Goal: Task Accomplishment & Management: Manage account settings

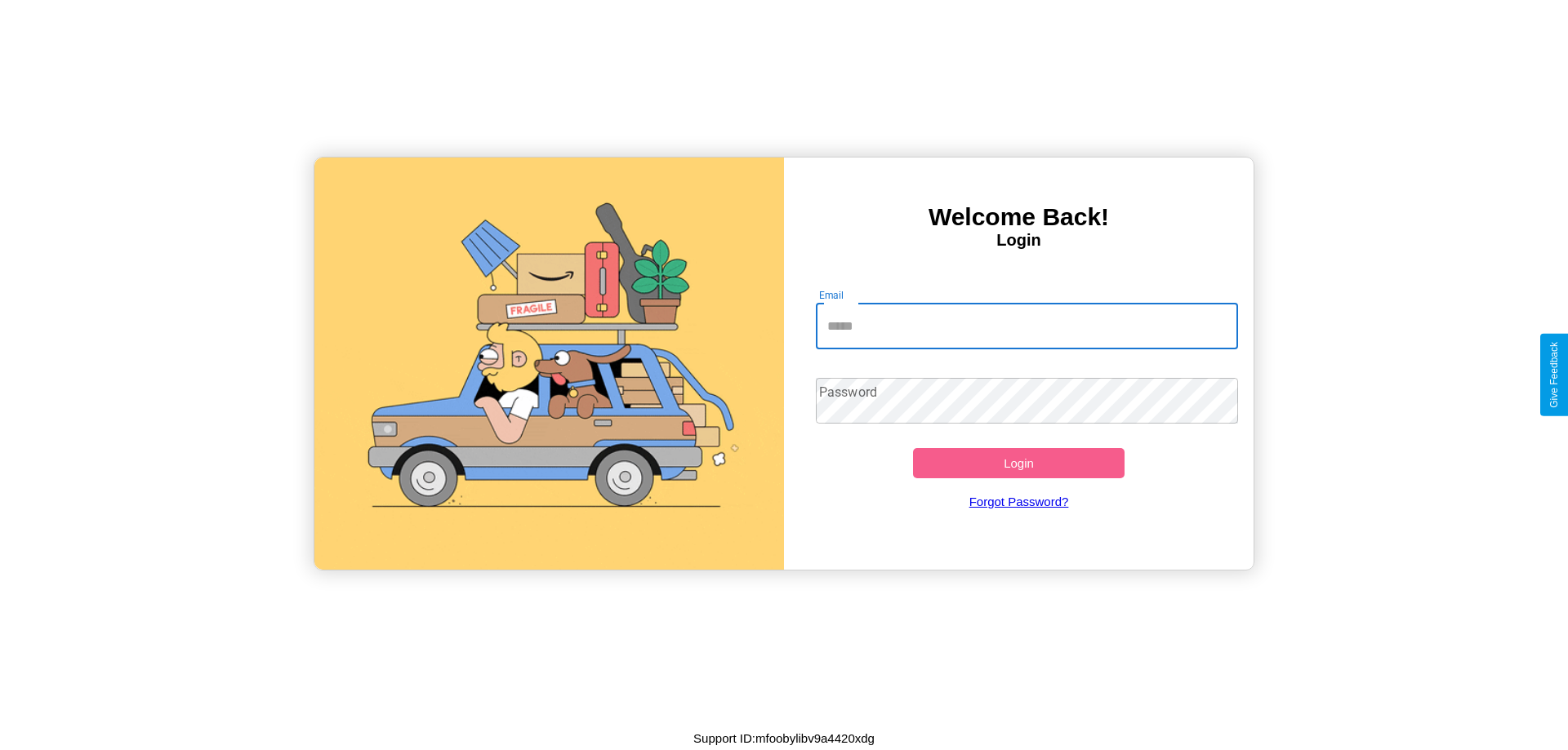
click at [1026, 326] on input "Email" at bounding box center [1027, 327] width 423 height 46
type input "**********"
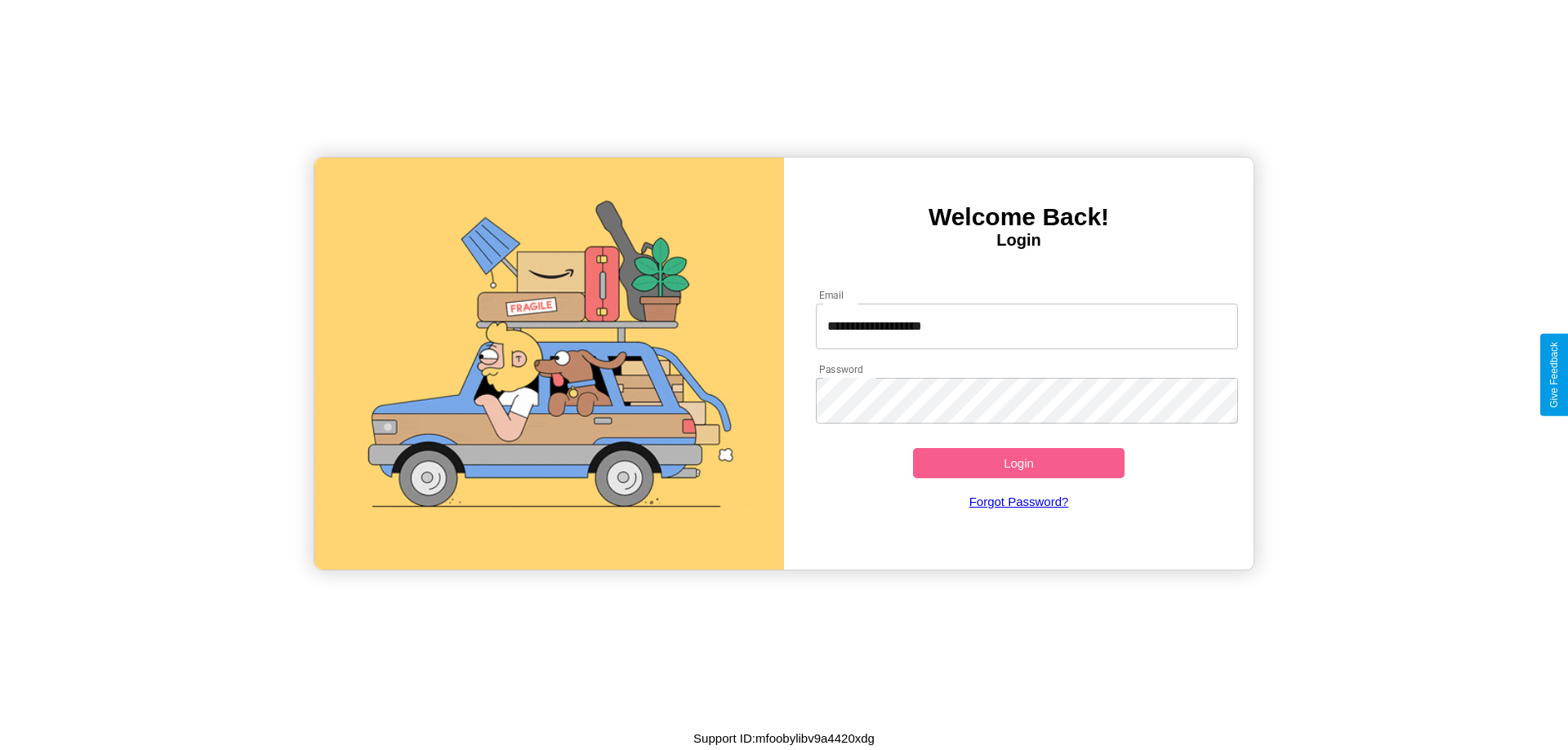
click at [1018, 463] on button "Login" at bounding box center [1018, 463] width 212 height 30
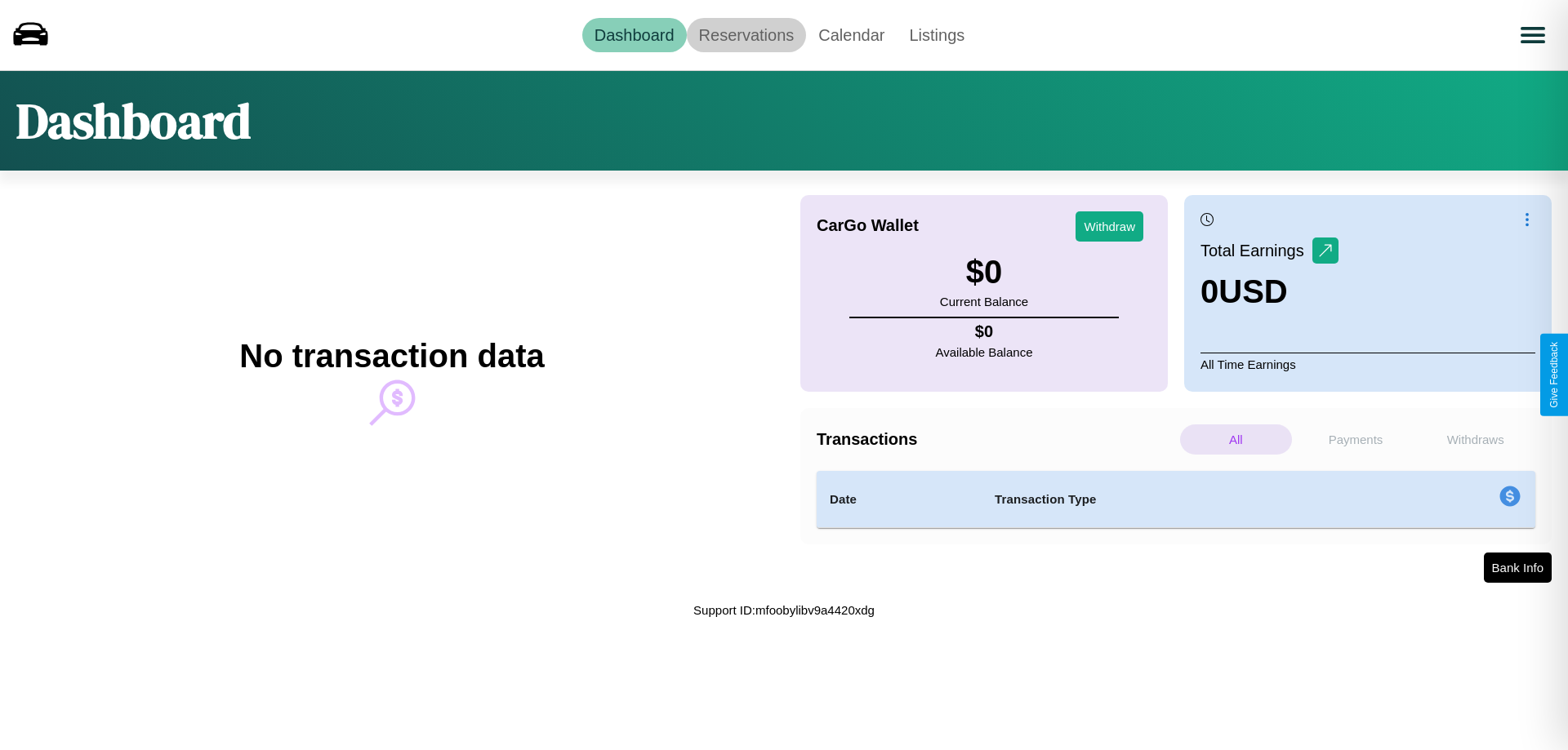
click at [745, 34] on link "Reservations" at bounding box center [747, 35] width 120 height 34
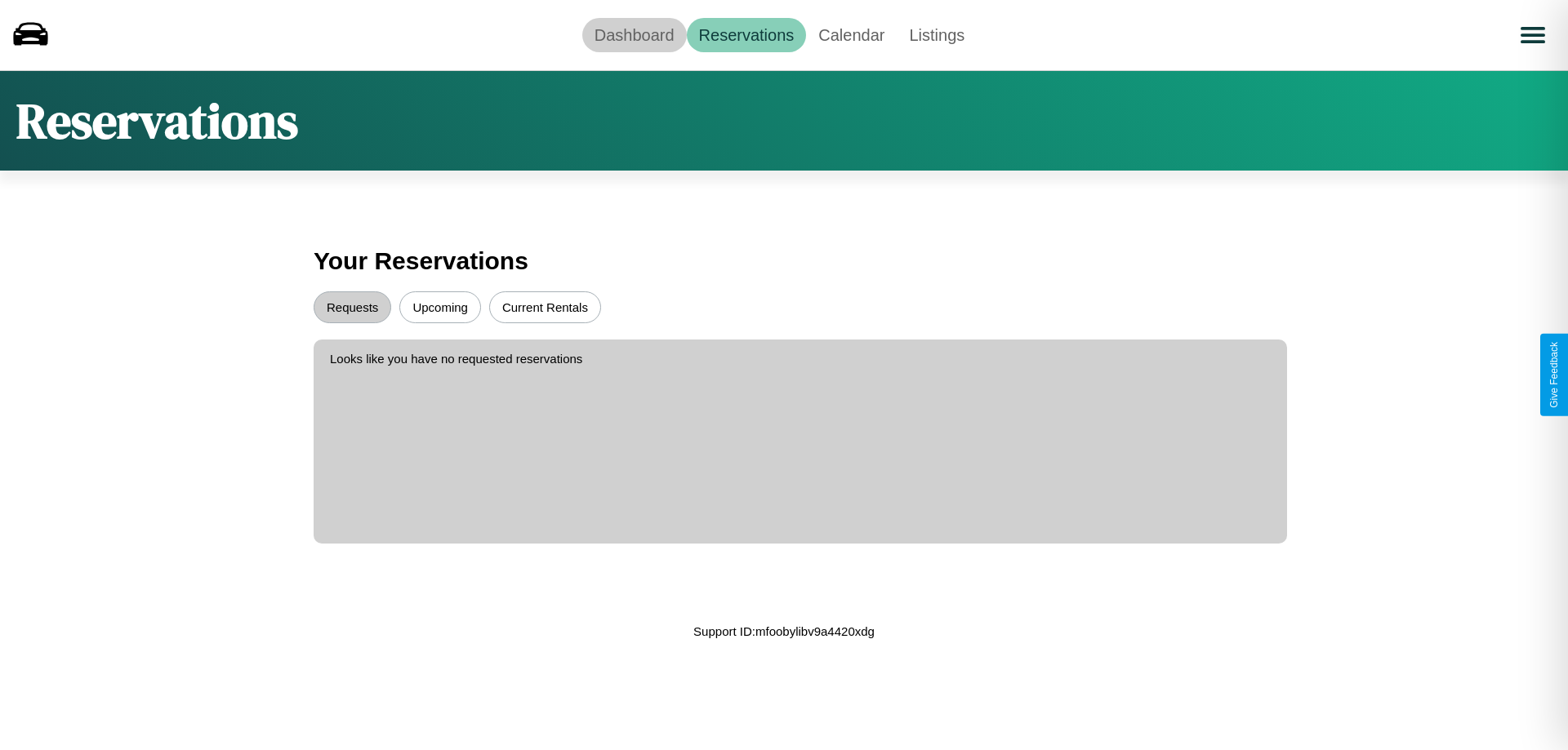
click at [633, 34] on link "Dashboard" at bounding box center [634, 35] width 104 height 34
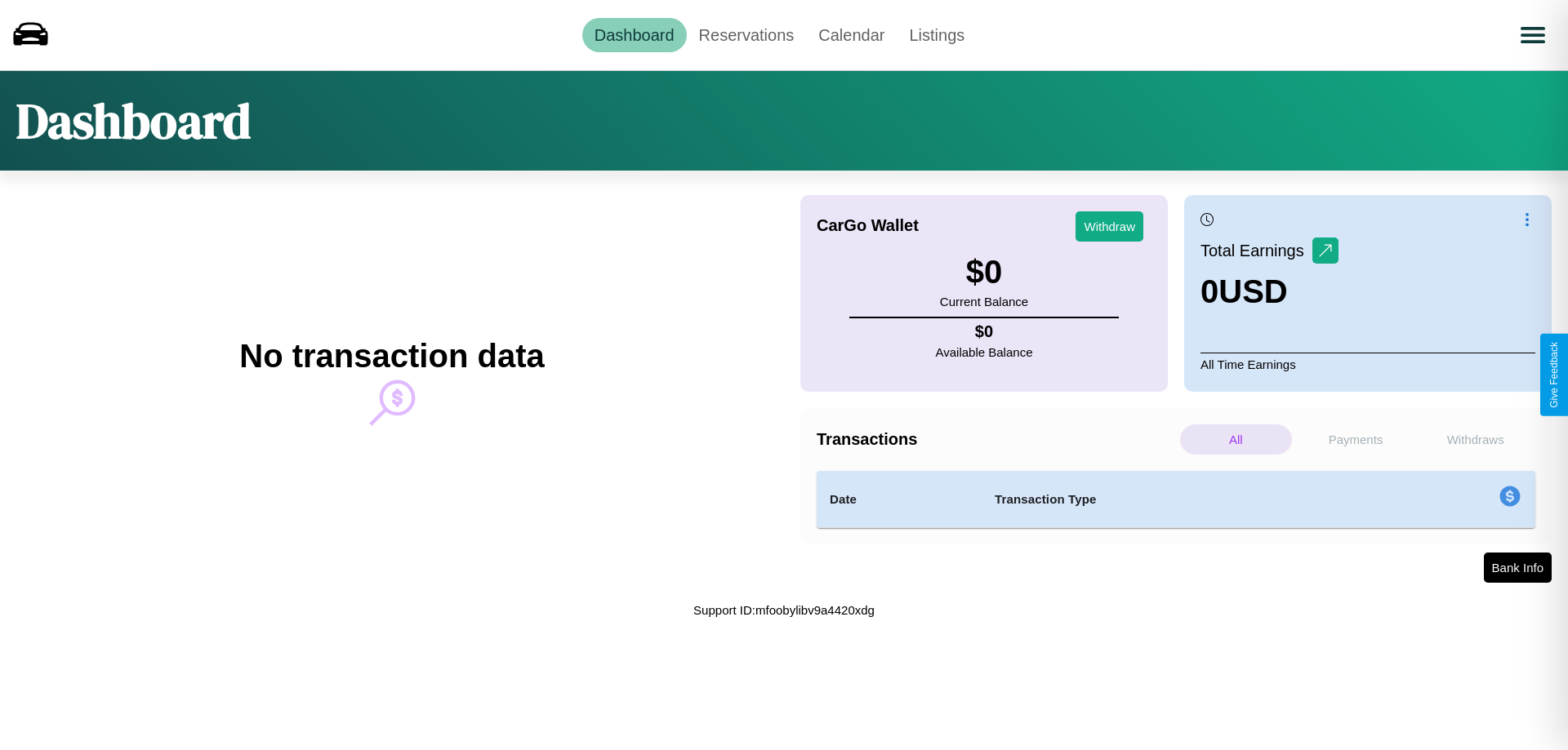
click at [1355, 439] on p "Payments" at bounding box center [1355, 439] width 112 height 30
click at [1475, 439] on p "Withdraws" at bounding box center [1475, 439] width 112 height 30
click at [1355, 439] on p "Payments" at bounding box center [1355, 439] width 112 height 30
click at [1235, 439] on p "All" at bounding box center [1235, 439] width 112 height 30
